Goal: Task Accomplishment & Management: Complete application form

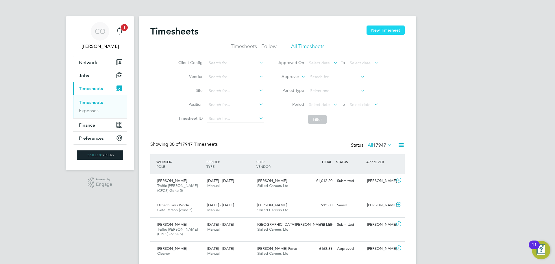
click at [377, 30] on button "New Timesheet" at bounding box center [386, 29] width 38 height 9
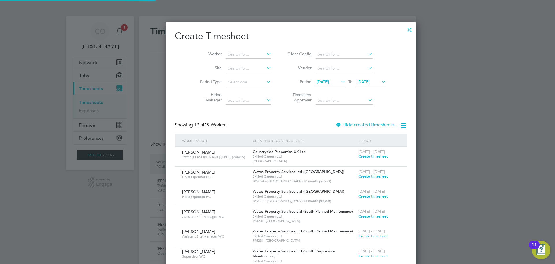
scroll to position [766, 224]
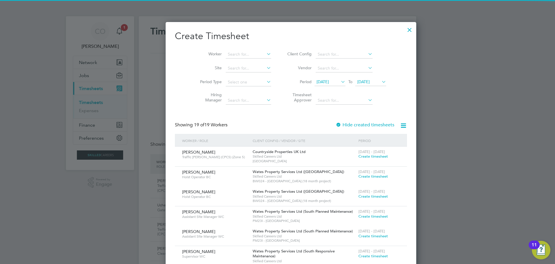
click at [317, 82] on span "[DATE]" at bounding box center [323, 81] width 12 height 5
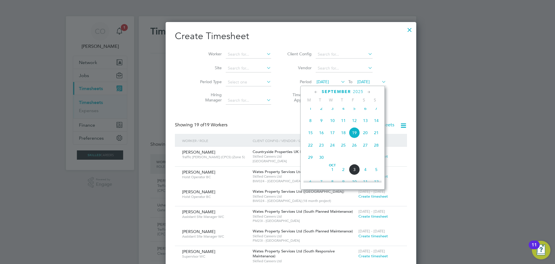
click at [310, 163] on span "29" at bounding box center [310, 157] width 11 height 11
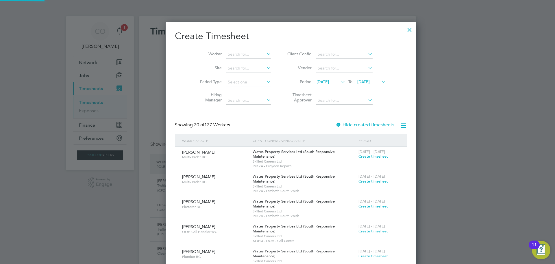
scroll to position [894, 224]
click at [358, 82] on span "[DATE]" at bounding box center [364, 81] width 12 height 5
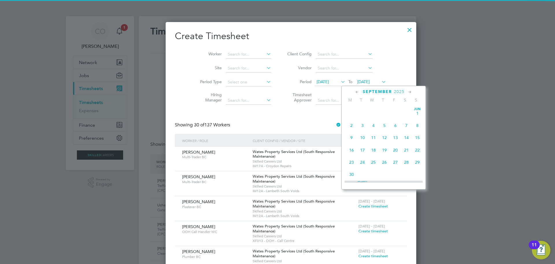
scroll to position [225, 0]
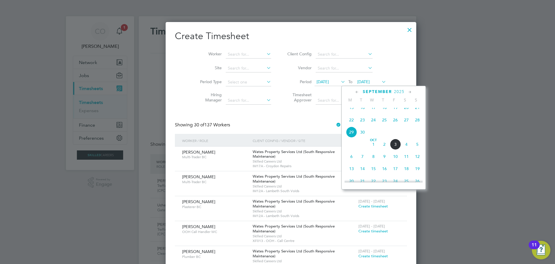
click at [419, 150] on span "5" at bounding box center [417, 144] width 11 height 11
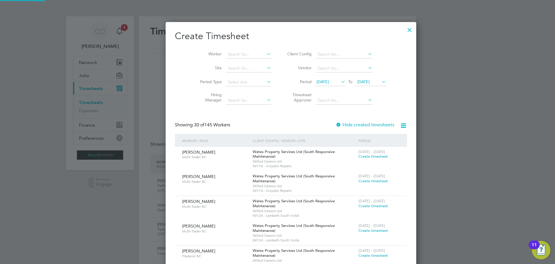
scroll to position [1558, 224]
click at [239, 56] on input at bounding box center [248, 54] width 45 height 8
click at [235, 63] on li "[PERSON_NAME]" at bounding box center [239, 62] width 55 height 8
type input "[PERSON_NAME]"
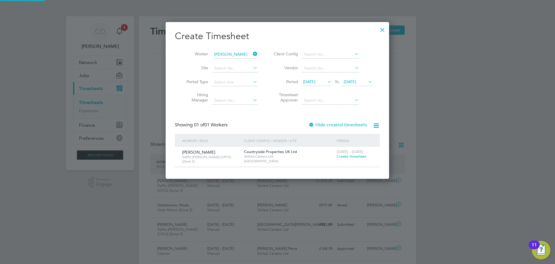
scroll to position [156, 224]
click at [345, 158] on span "Create timesheet" at bounding box center [352, 156] width 30 height 5
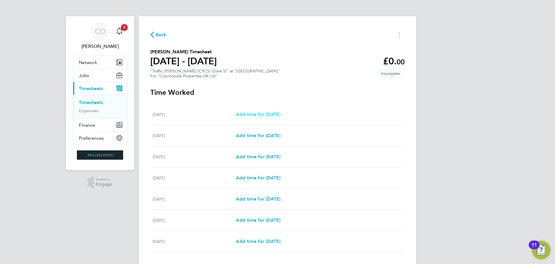
click at [267, 115] on span "Add time for [DATE]" at bounding box center [258, 113] width 45 height 5
select select "30"
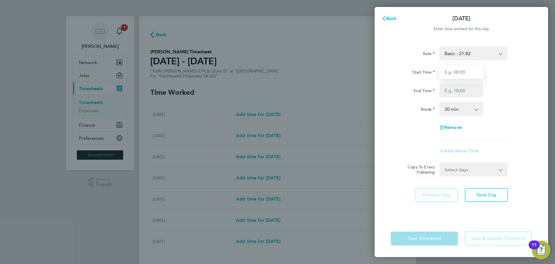
drag, startPoint x: 449, startPoint y: 70, endPoint x: 452, endPoint y: 75, distance: 5.6
click at [449, 70] on input "Start Time" at bounding box center [462, 72] width 44 height 14
type input "07:00"
click at [448, 91] on input "End Time" at bounding box center [462, 90] width 44 height 14
type input "16:30"
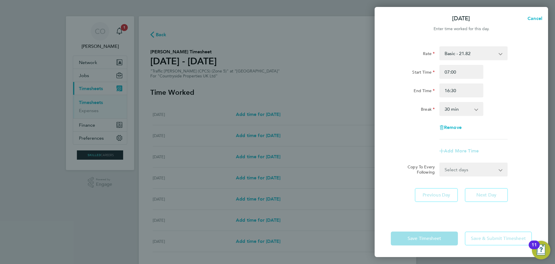
click at [515, 219] on div "Rate Basic - 21.82 Start Time 07:00 End Time 16:30 Break 0 min 15 min 30 min 45…" at bounding box center [462, 129] width 174 height 180
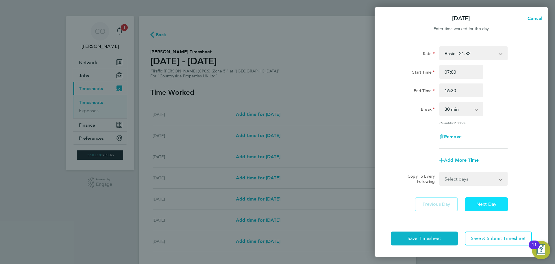
click at [492, 205] on span "Next Day" at bounding box center [487, 204] width 20 height 6
select select "30"
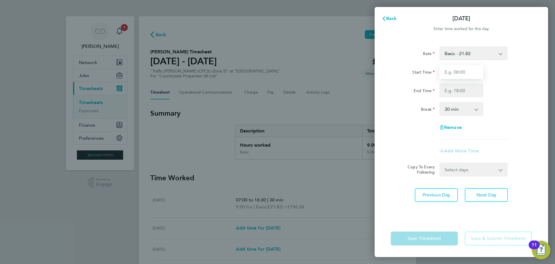
click at [453, 73] on input "Start Time" at bounding box center [462, 72] width 44 height 14
type input "07:00"
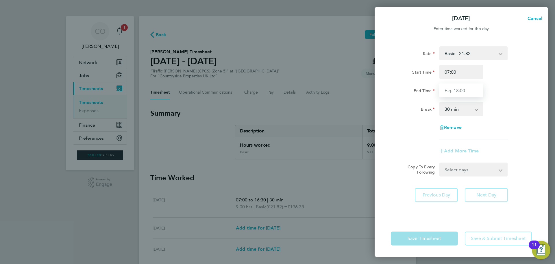
click at [462, 89] on input "End Time" at bounding box center [462, 90] width 44 height 14
type input "16:30"
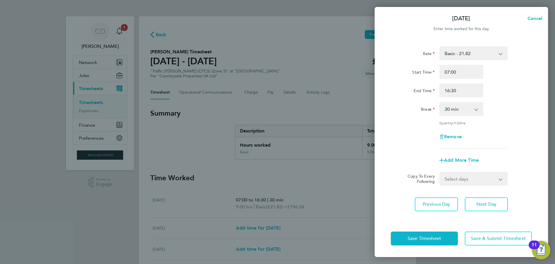
click at [495, 207] on div "Rate Basic - 21.82 Start Time 07:00 End Time 16:30 Break 0 min 15 min 30 min 45…" at bounding box center [462, 129] width 174 height 180
click at [489, 198] on button "Next Day" at bounding box center [486, 204] width 43 height 14
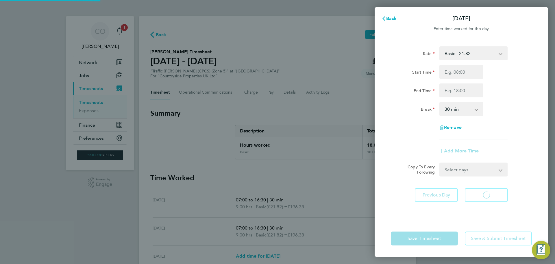
select select "30"
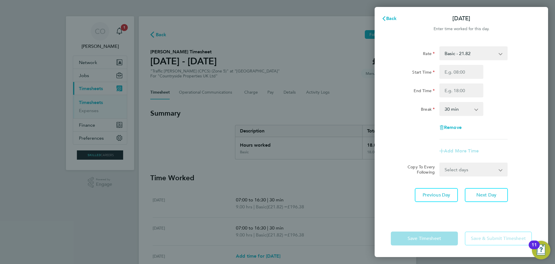
click at [469, 79] on div "Start Time End Time" at bounding box center [462, 81] width 146 height 32
click at [465, 73] on input "Start Time" at bounding box center [462, 72] width 44 height 14
type input "07:00"
click at [456, 86] on input "End Time" at bounding box center [462, 90] width 44 height 14
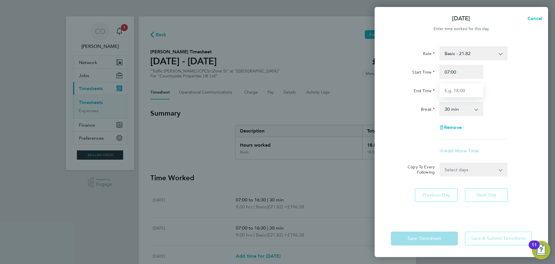
type input "16:30"
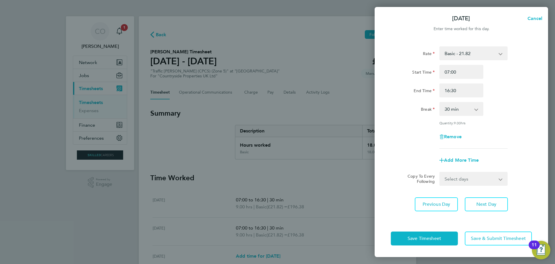
click at [532, 180] on div "Rate Basic - 21.82 Start Time 07:00 End Time 16:30 Break 0 min 15 min 30 min 45…" at bounding box center [462, 129] width 174 height 180
click at [494, 206] on span "Next Day" at bounding box center [487, 204] width 20 height 6
select select "30"
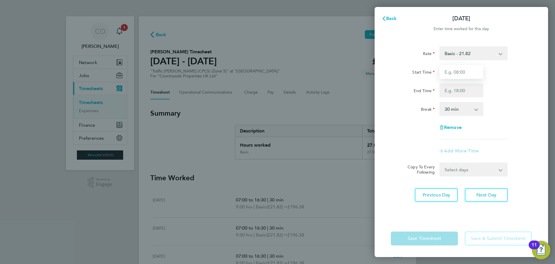
click at [456, 75] on input "Start Time" at bounding box center [462, 72] width 44 height 14
type input "07:30"
click at [456, 92] on input "End Time" at bounding box center [462, 90] width 44 height 14
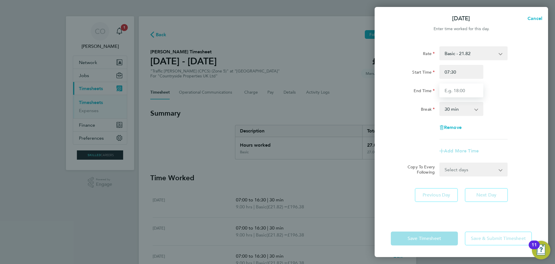
type input "16:30"
click at [506, 132] on div "Remove" at bounding box center [462, 127] width 146 height 14
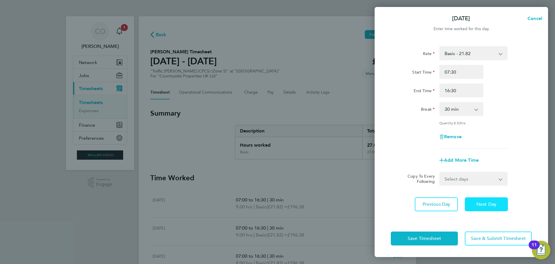
click at [484, 205] on span "Next Day" at bounding box center [487, 204] width 20 height 6
select select "30"
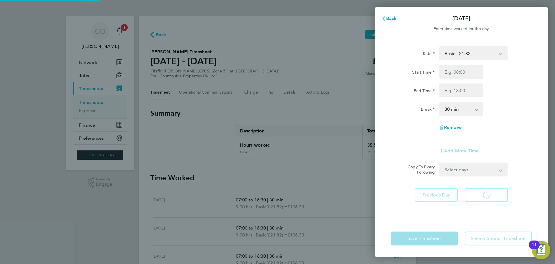
select select "30"
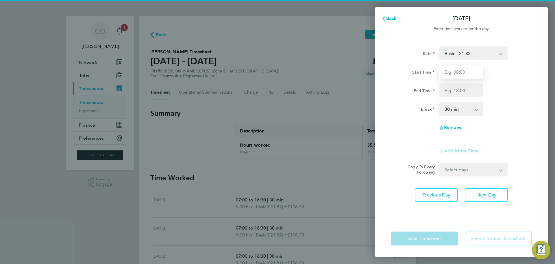
click at [450, 70] on input "Start Time" at bounding box center [462, 72] width 44 height 14
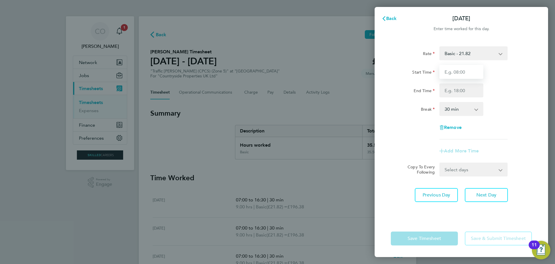
type input "07:00"
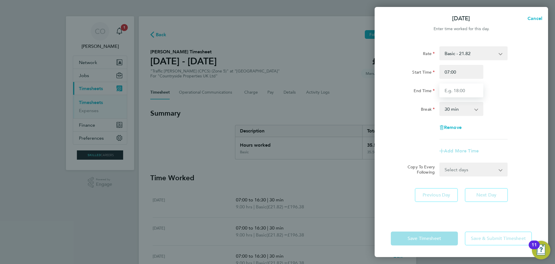
click at [455, 93] on input "End Time" at bounding box center [462, 90] width 44 height 14
type input "16:30"
click at [519, 189] on div "Rate Basic - 21.82 Start Time 07:00 End Time 16:30 Break 0 min 15 min 30 min 45…" at bounding box center [462, 129] width 174 height 180
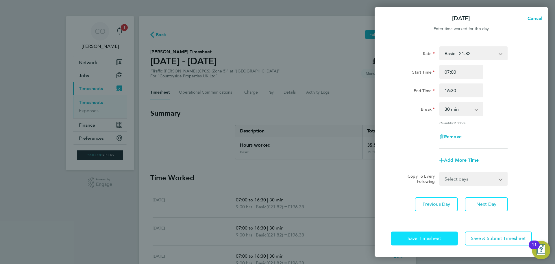
click at [428, 237] on span "Save Timesheet" at bounding box center [425, 238] width 34 height 6
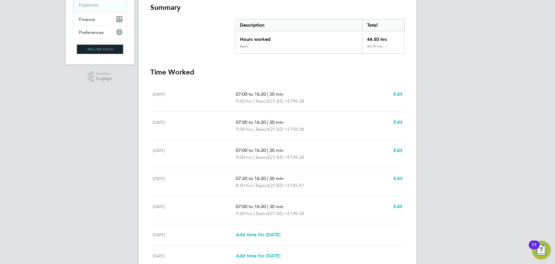
scroll to position [116, 0]
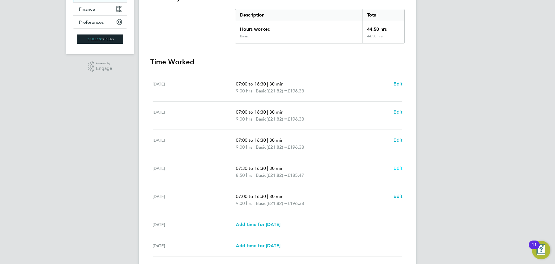
click at [396, 167] on span "Edit" at bounding box center [398, 167] width 9 height 5
select select "30"
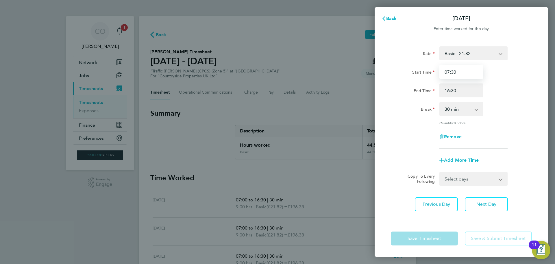
click at [459, 73] on input "07:30" at bounding box center [462, 72] width 44 height 14
drag, startPoint x: 463, startPoint y: 71, endPoint x: 422, endPoint y: 77, distance: 41.5
click at [422, 77] on div "Start Time 07:30" at bounding box center [462, 72] width 146 height 14
click at [454, 75] on input "Start Time" at bounding box center [462, 72] width 44 height 14
type input "07:00"
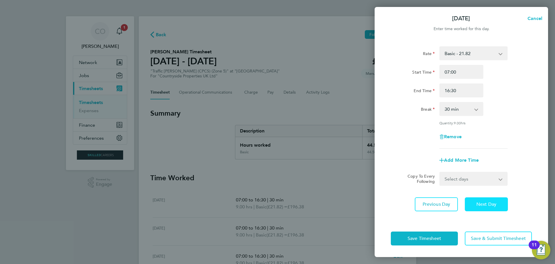
click at [484, 199] on button "Next Day" at bounding box center [486, 204] width 43 height 14
select select "30"
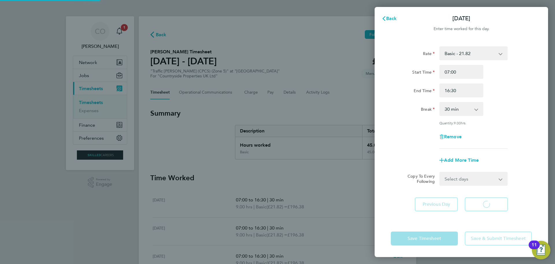
select select "30"
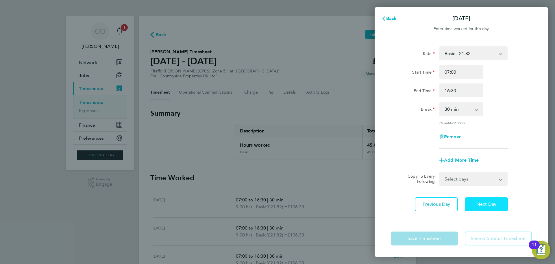
click at [480, 205] on span "Next Day" at bounding box center [487, 204] width 20 height 6
select select "30"
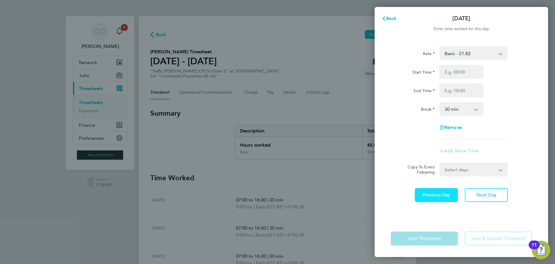
click at [452, 199] on button "Previous Day" at bounding box center [436, 195] width 43 height 14
select select "30"
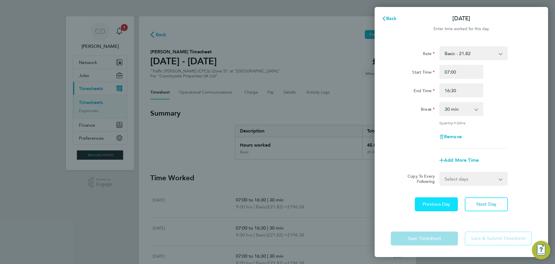
click at [450, 198] on button "Previous Day" at bounding box center [436, 204] width 43 height 14
select select "30"
click at [488, 203] on span "Next Day" at bounding box center [487, 204] width 20 height 6
select select "30"
click at [438, 222] on div "Save Timesheet Save & Submit Timesheet" at bounding box center [462, 238] width 174 height 37
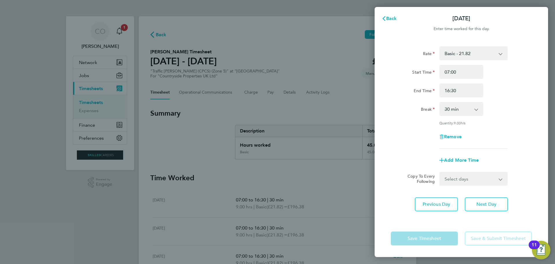
click at [357, 208] on div "Back [DATE] Enter time worked for this day. Rate Basic - 21.82 Start Time 07:00…" at bounding box center [277, 132] width 555 height 264
click at [389, 20] on span "Back" at bounding box center [391, 18] width 11 height 5
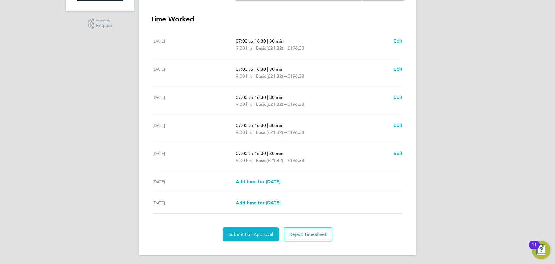
scroll to position [159, 0]
click at [399, 152] on span "Edit" at bounding box center [398, 152] width 9 height 5
select select "30"
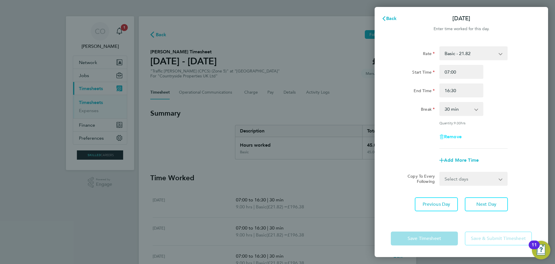
click at [456, 135] on span "Remove" at bounding box center [453, 136] width 18 height 5
select select "null"
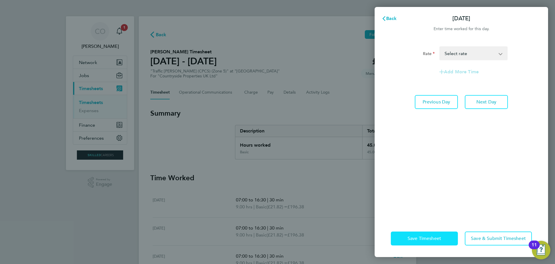
click at [414, 240] on span "Save Timesheet" at bounding box center [425, 238] width 34 height 6
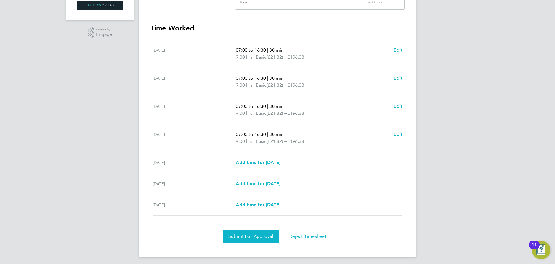
scroll to position [152, 0]
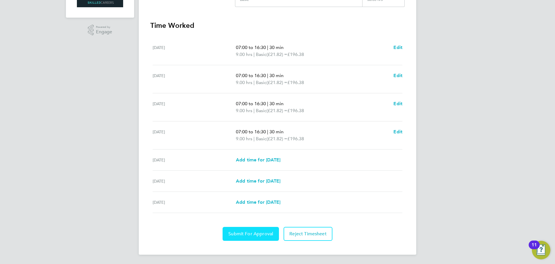
click at [238, 238] on button "Submit For Approval" at bounding box center [251, 233] width 56 height 14
